Goal: Register for event/course

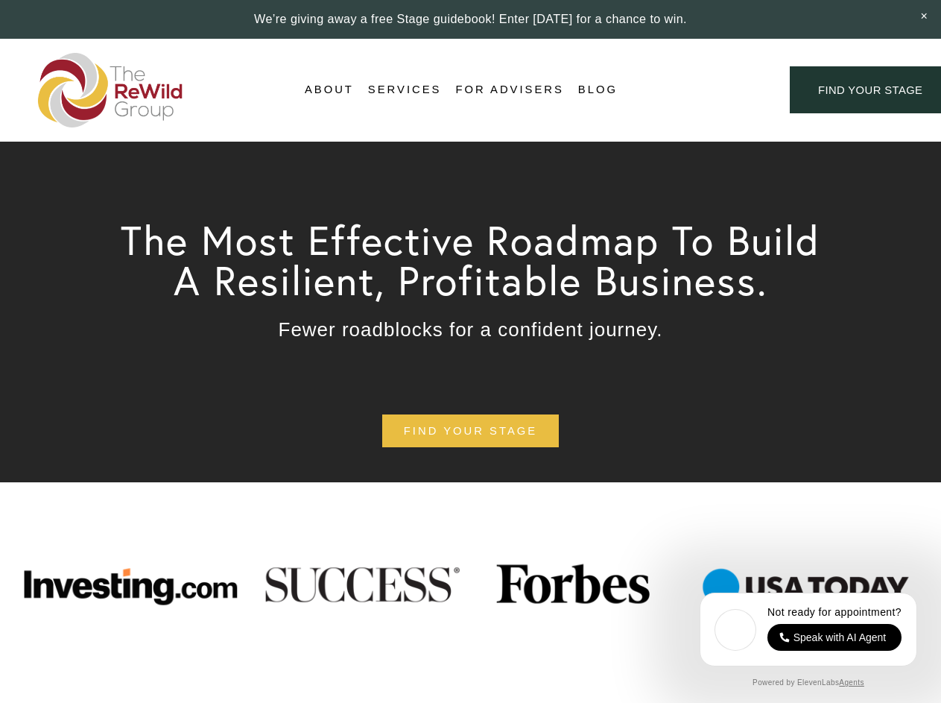
click at [703, 90] on div "Login Account" at bounding box center [703, 90] width 115 height 20
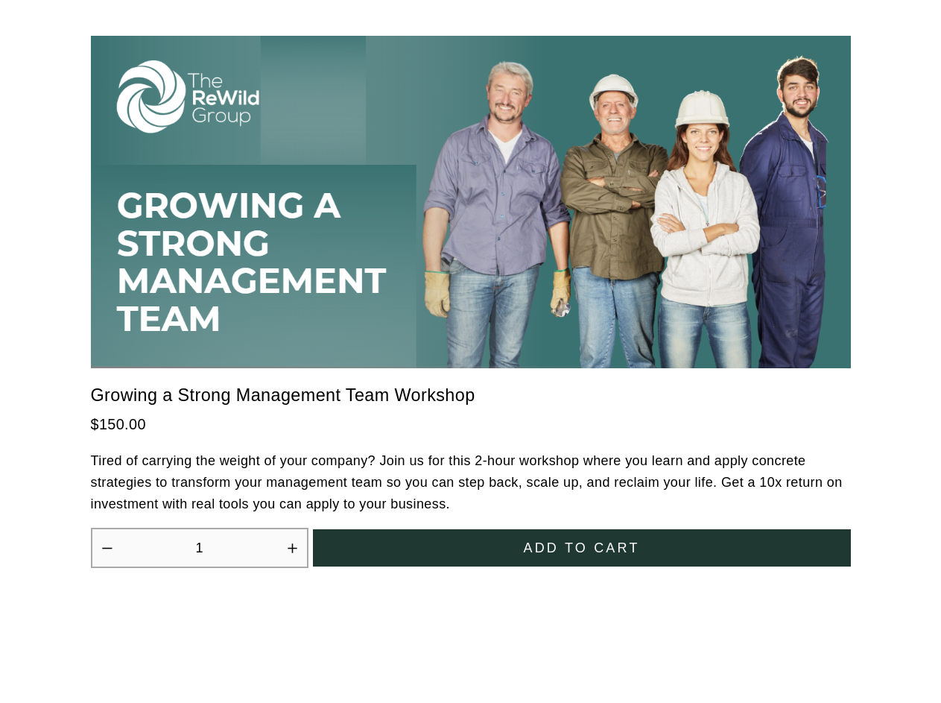
scroll to position [4122, 0]
